Goal: Task Accomplishment & Management: Use online tool/utility

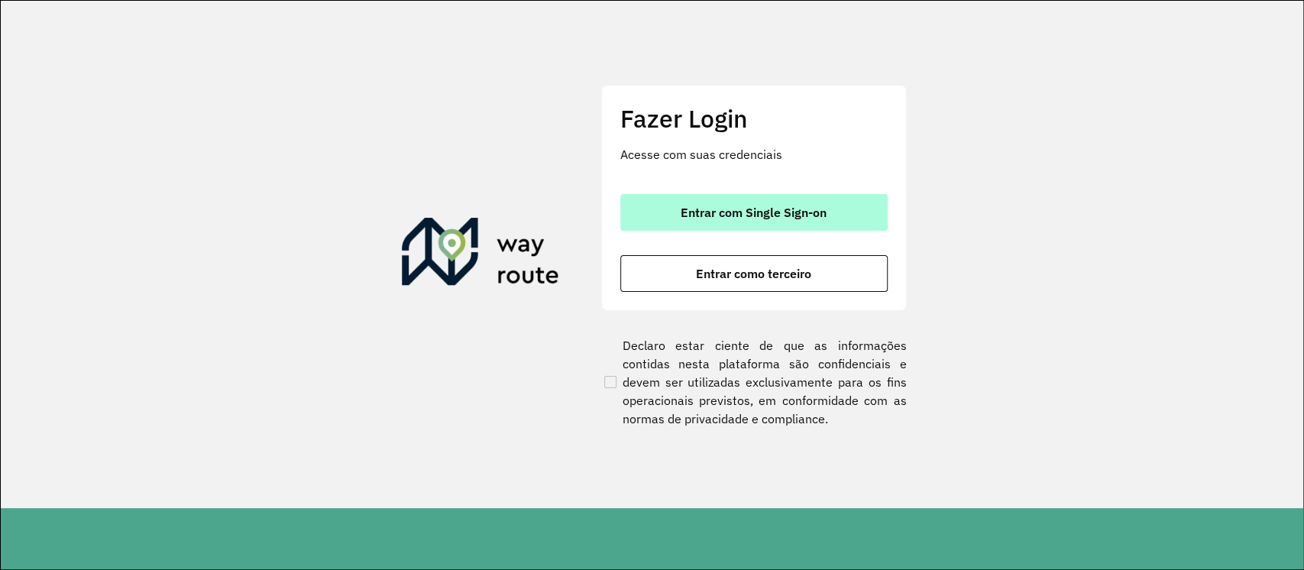
click at [723, 206] on span "Entrar com Single Sign-on" at bounding box center [754, 212] width 146 height 12
